Goal: Information Seeking & Learning: Learn about a topic

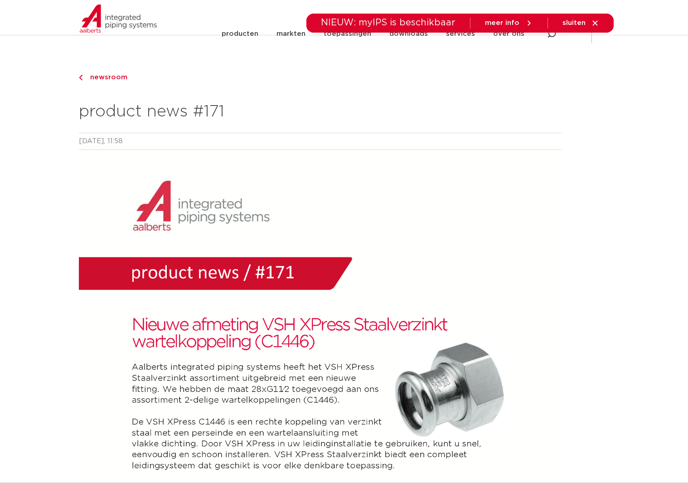
click at [97, 77] on span "newsroom" at bounding box center [106, 77] width 43 height 7
